Goal: Navigation & Orientation: Find specific page/section

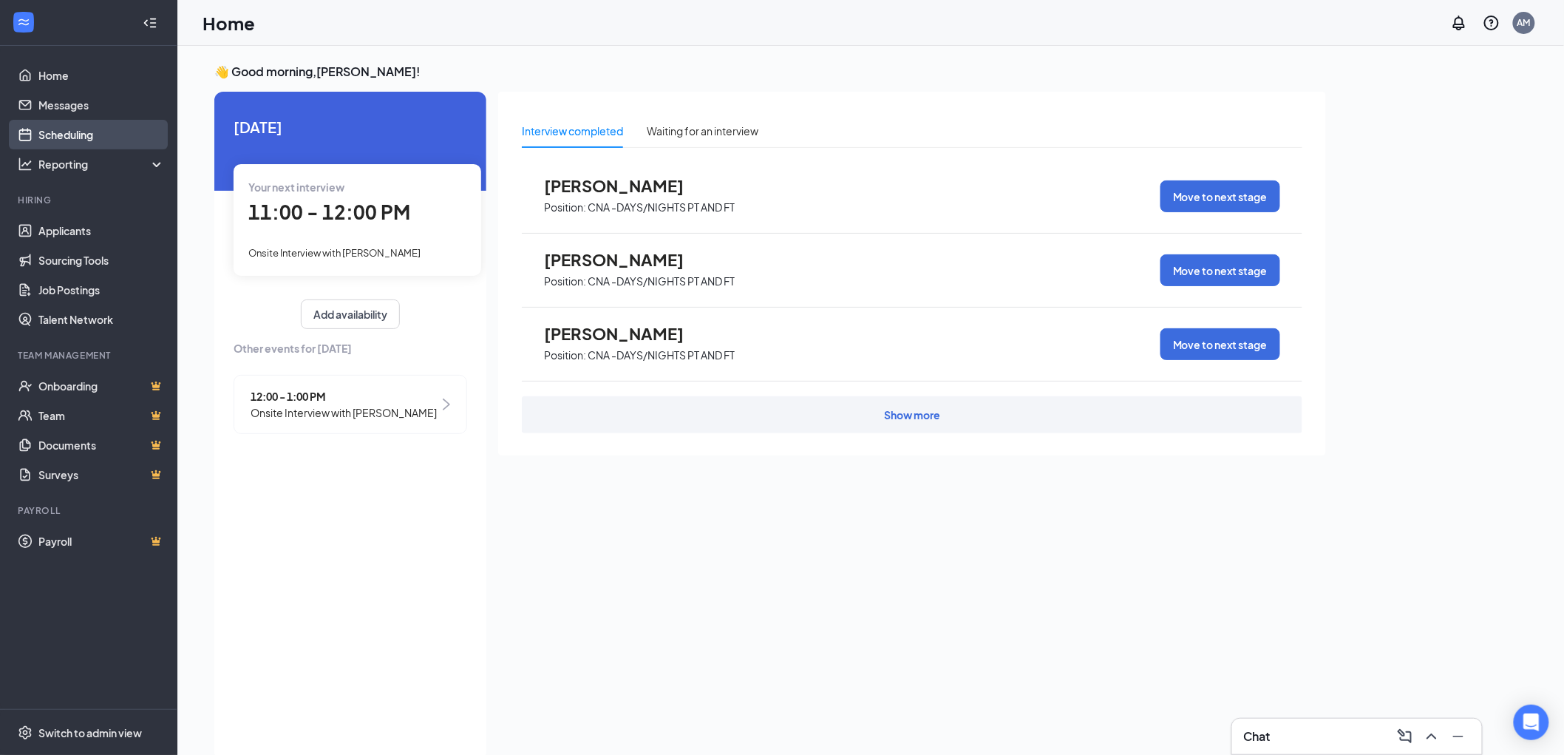
click at [78, 133] on link "Scheduling" at bounding box center [101, 135] width 126 height 30
click at [116, 130] on link "Scheduling" at bounding box center [101, 135] width 126 height 30
click at [46, 231] on link "Applicants" at bounding box center [101, 231] width 126 height 30
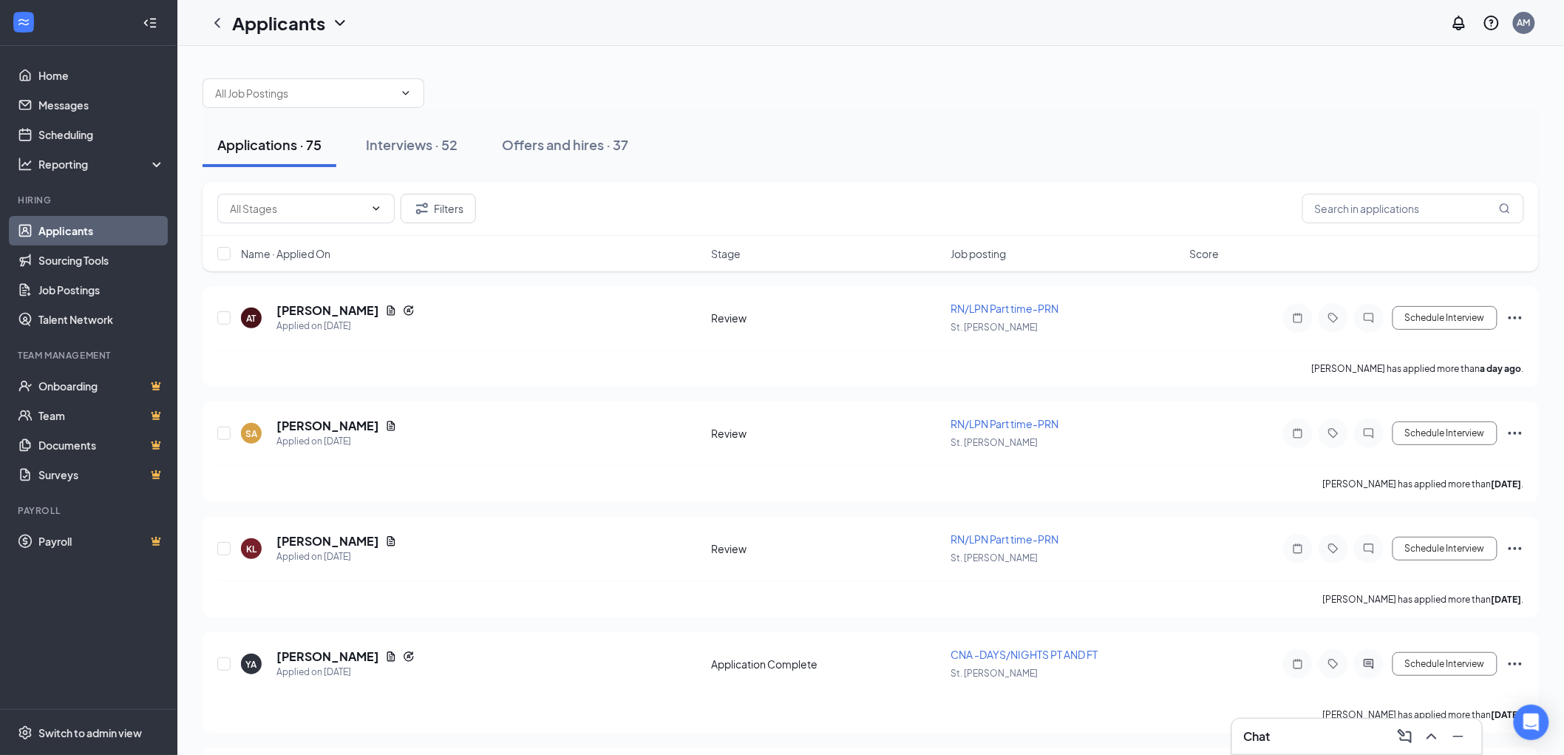
drag, startPoint x: 407, startPoint y: 136, endPoint x: 401, endPoint y: 167, distance: 31.6
click at [407, 137] on div "Interviews · 52" at bounding box center [412, 144] width 92 height 18
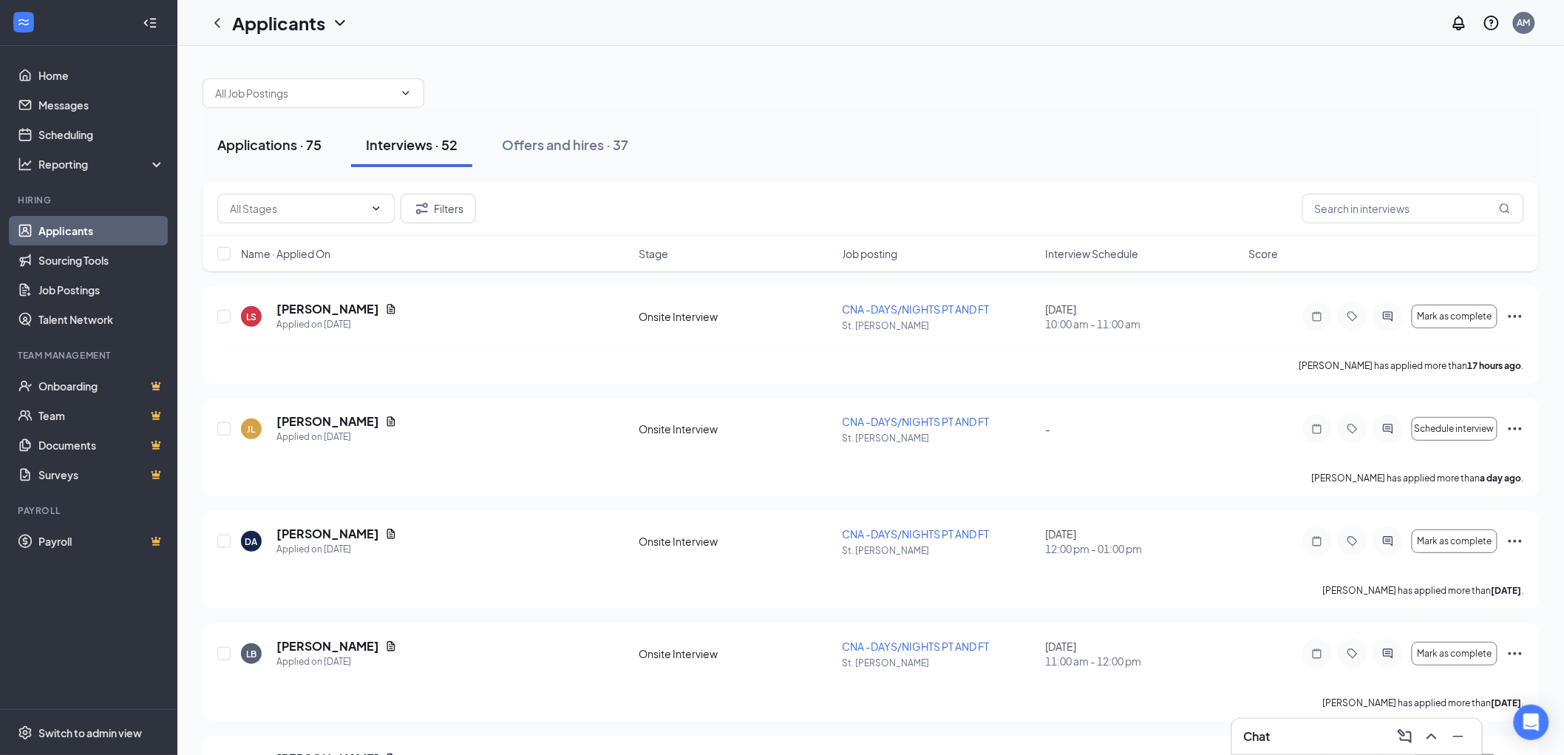
click at [293, 145] on div "Applications · 75" at bounding box center [269, 144] width 104 height 18
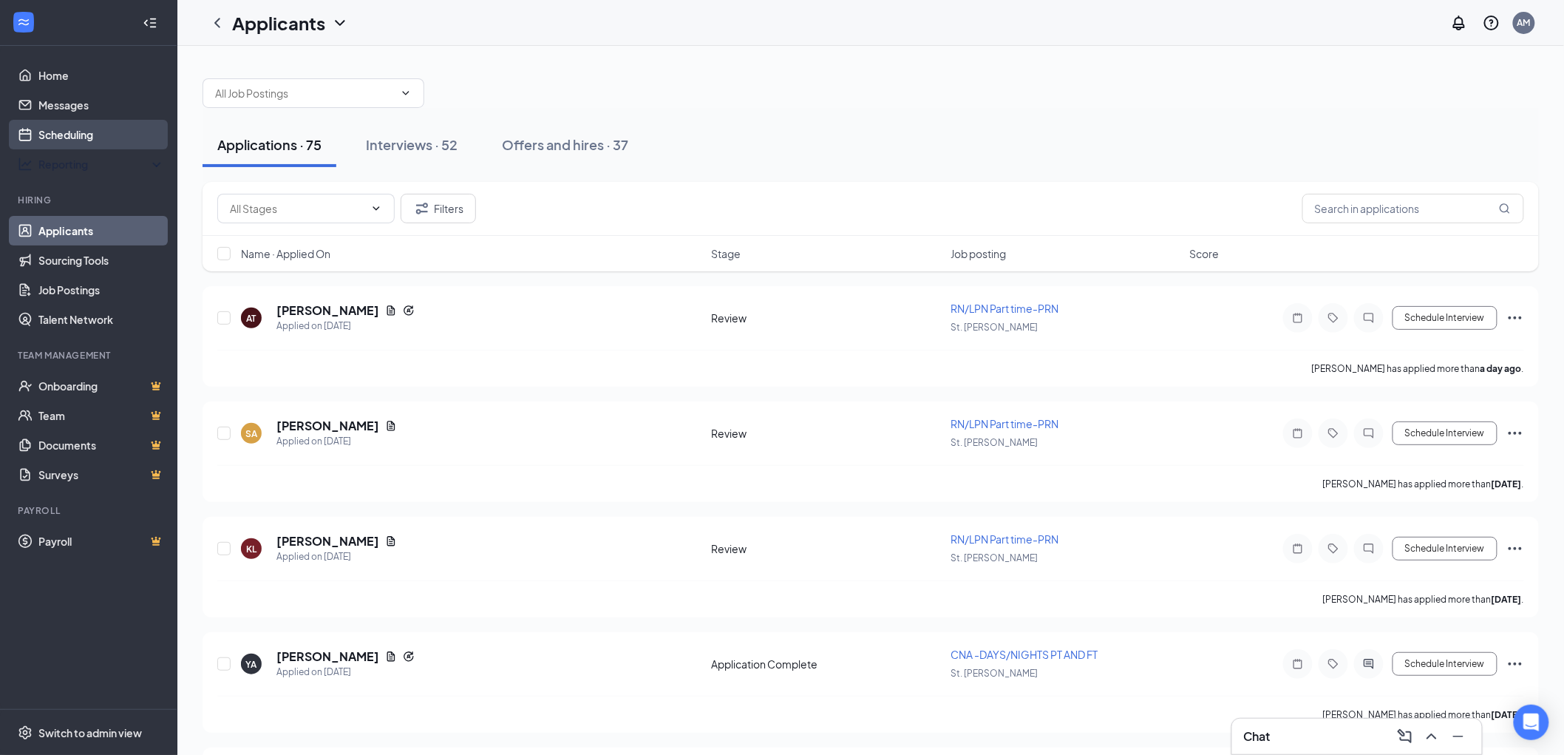
click at [97, 145] on link "Scheduling" at bounding box center [101, 135] width 126 height 30
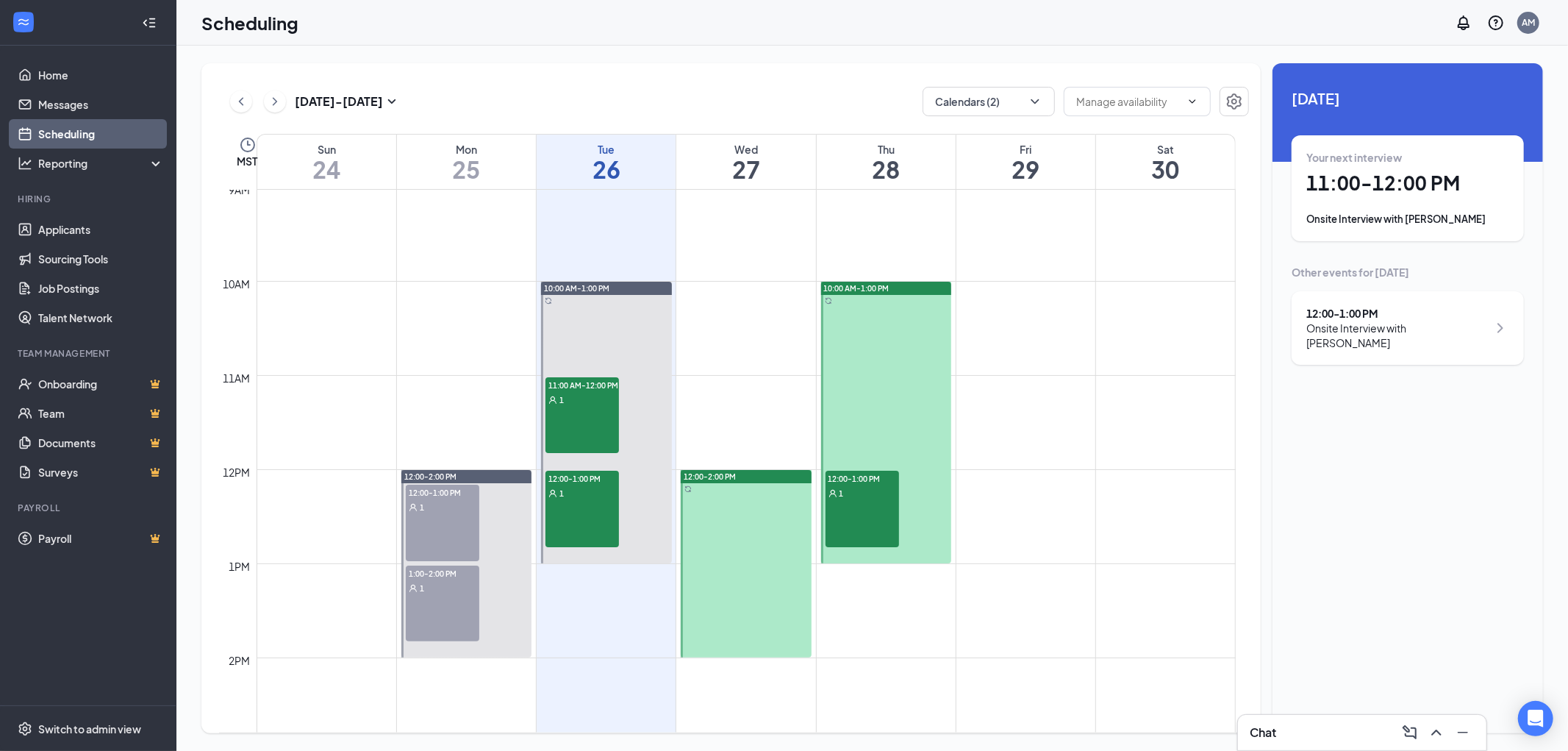
scroll to position [886, 0]
